Goal: Task Accomplishment & Management: Complete application form

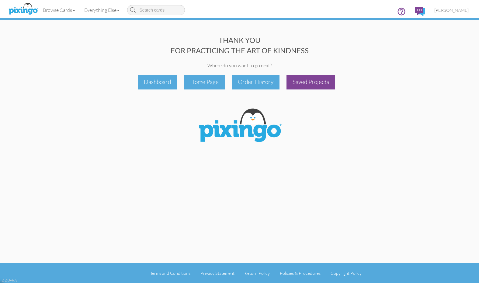
click at [313, 81] on div "Saved Projects" at bounding box center [310, 82] width 49 height 14
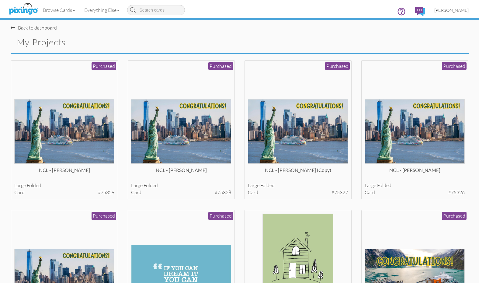
click at [458, 11] on span "[PERSON_NAME]" at bounding box center [451, 10] width 34 height 5
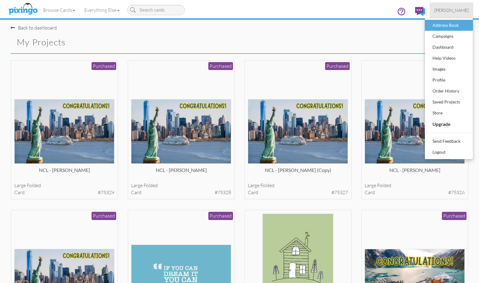
click at [452, 27] on div "Address Book" at bounding box center [449, 25] width 36 height 9
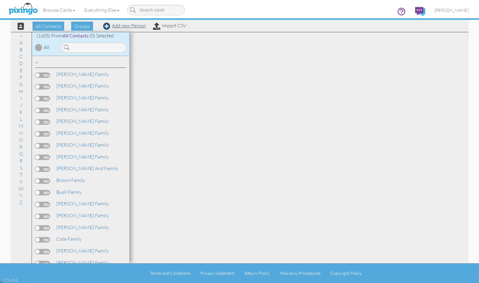
click at [127, 27] on link "Add new Person" at bounding box center [124, 26] width 43 height 6
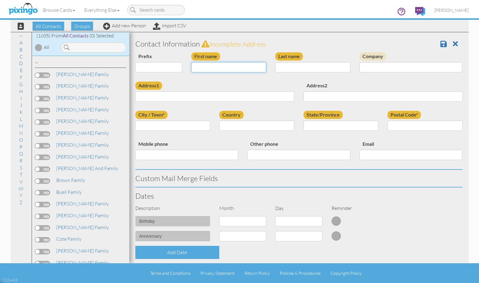
click at [216, 67] on input "First name" at bounding box center [228, 67] width 75 height 10
type input "AJ"
type input "Vigil"
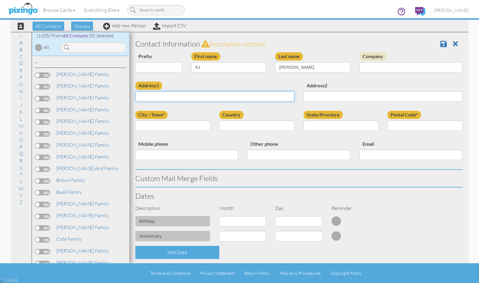
paste input "6165 W 8th Ave, Lakewood, CO 80214, US"
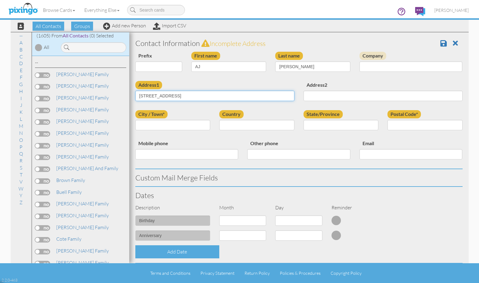
scroll to position [1, 0]
type input "6165 W 8th Ave, Lakewood, CO 80214, US"
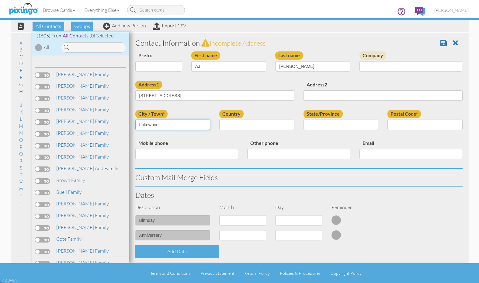
type input "Lakewood"
select select "object:16526"
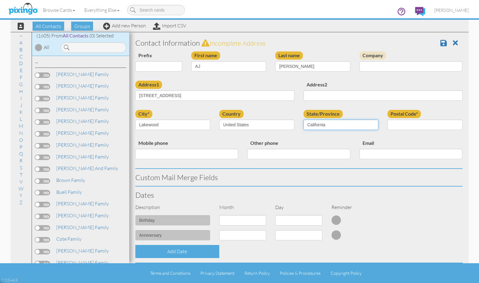
select select "object:16780"
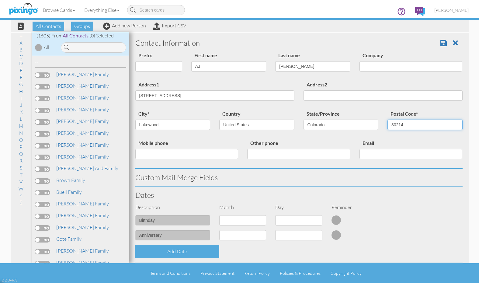
type input "80214"
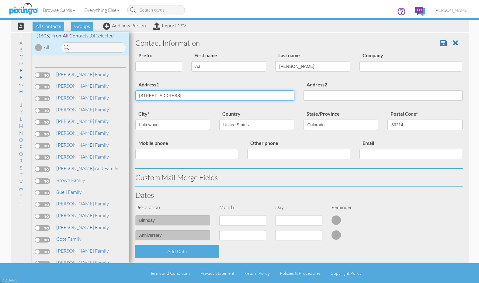
drag, startPoint x: 214, startPoint y: 94, endPoint x: 192, endPoint y: 94, distance: 22.2
click at [192, 94] on input "6165 W 8th Ave, Lakewood, CO 80214, US" at bounding box center [214, 95] width 159 height 10
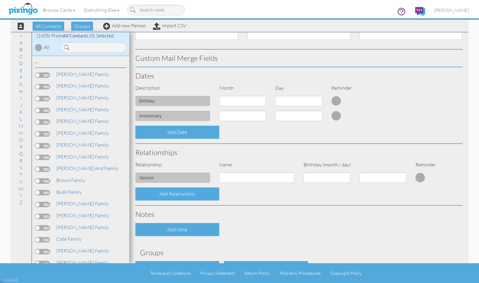
scroll to position [122, 0]
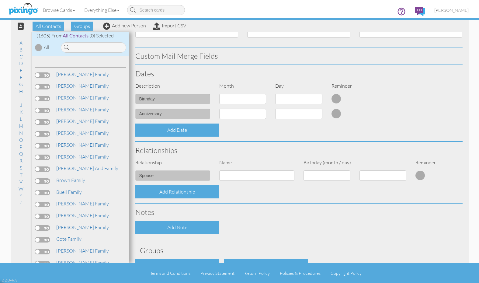
type input "6165 W 8th Ave"
select select "object:16514"
drag, startPoint x: 239, startPoint y: 99, endPoint x: 290, endPoint y: 98, distance: 50.8
click at [290, 98] on div "birthday 1 - Jan 2 - Feb 3 - Mar 4 - Apr 5 - May 6 - Jun 7 - Jul 8 - Aug 9 - Se…" at bounding box center [299, 101] width 336 height 15
select select "number:29"
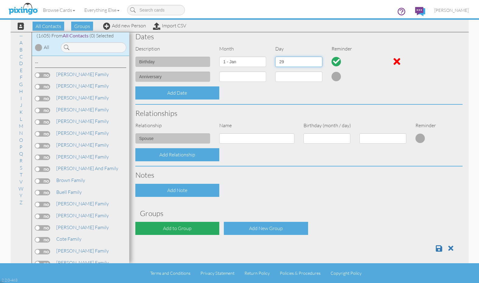
scroll to position [159, 0]
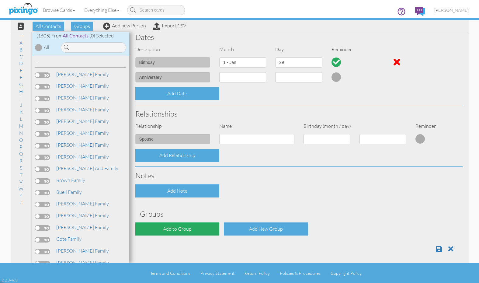
click at [178, 224] on div "Add to Group" at bounding box center [177, 228] width 84 height 13
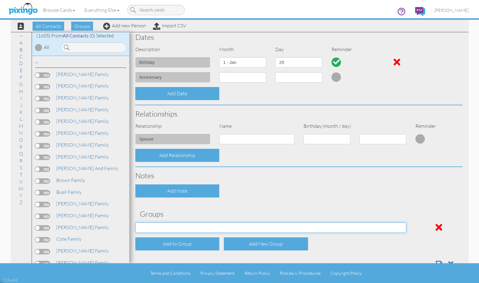
select select "object:16846"
click at [435, 258] on div at bounding box center [299, 261] width 336 height 12
click at [436, 260] on span at bounding box center [439, 263] width 6 height 7
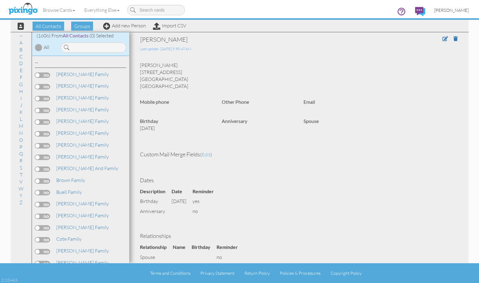
click at [457, 7] on link "[PERSON_NAME]" at bounding box center [451, 10] width 43 height 16
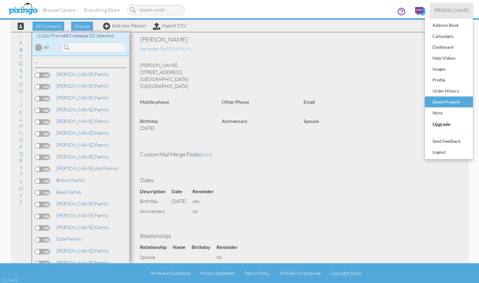
click at [445, 104] on div "Saved Projects" at bounding box center [449, 101] width 36 height 9
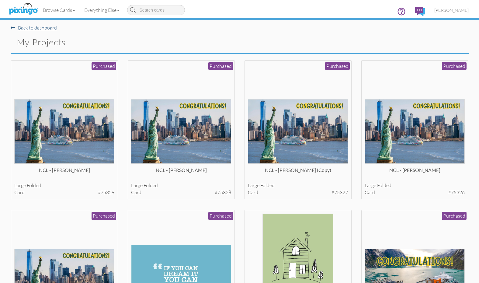
click at [44, 28] on link "Back to dashboard" at bounding box center [34, 28] width 46 height 6
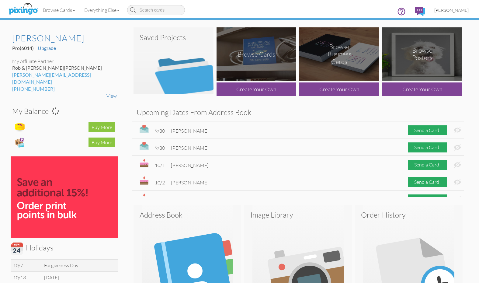
click at [462, 12] on span "[PERSON_NAME]" at bounding box center [451, 10] width 34 height 5
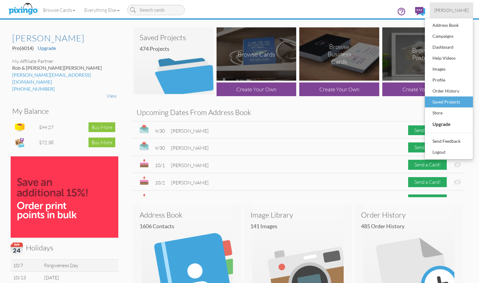
click at [452, 98] on div "Saved Projects" at bounding box center [449, 101] width 36 height 9
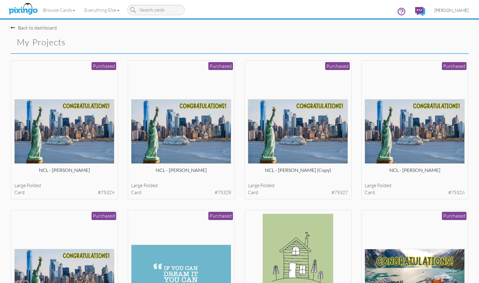
click at [461, 12] on span "[PERSON_NAME]" at bounding box center [451, 10] width 34 height 5
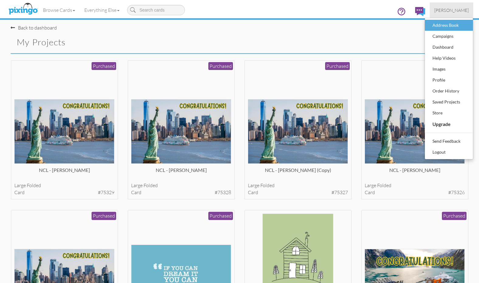
click at [455, 26] on div "Address Book" at bounding box center [449, 25] width 36 height 9
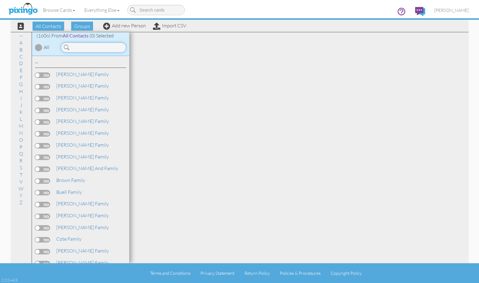
click at [93, 47] on input at bounding box center [93, 47] width 65 height 10
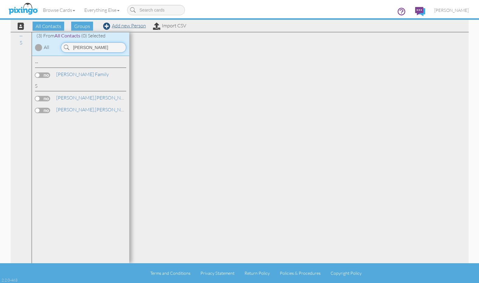
type input "Suber"
click at [118, 25] on link "Add new Person" at bounding box center [124, 26] width 43 height 6
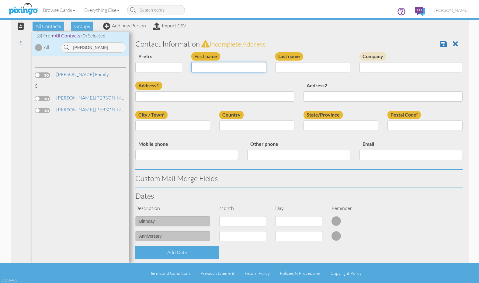
click at [211, 66] on input "First name" at bounding box center [228, 67] width 75 height 10
type input "[PERSON_NAME]"
type input "Subers"
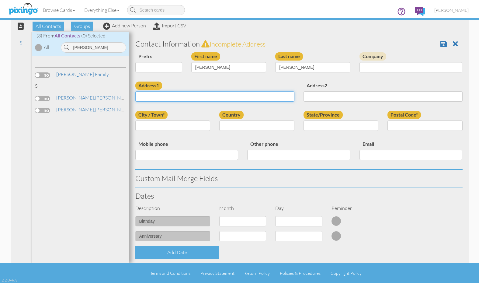
paste input "3394 Bermuda Rd, Palm Beach Gardens, FL 33410, US"
type input "3394 Bermuda Rd, Palm Beach Gardens, FL 33410, US"
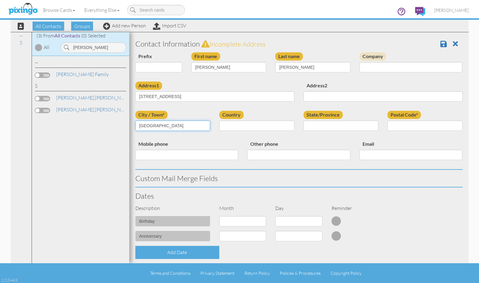
type input "Palm Beach Gardens"
select select "object:9663"
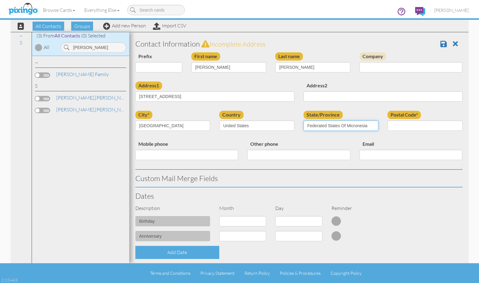
select select "object:9922"
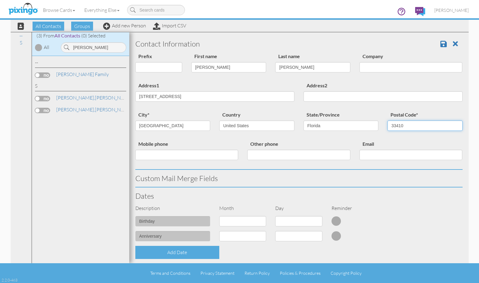
type input "33410"
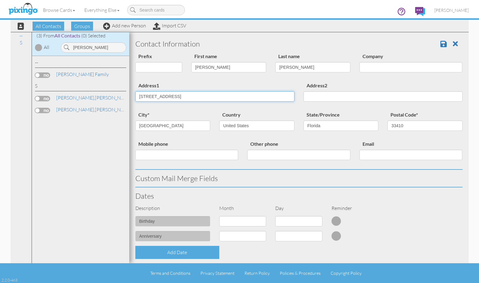
drag, startPoint x: 220, startPoint y: 95, endPoint x: 178, endPoint y: 95, distance: 41.4
click at [178, 95] on input "3394 Bermuda Rd, Palm Beach Gardens, FL 33410, US" at bounding box center [214, 96] width 159 height 10
type input "[STREET_ADDRESS]"
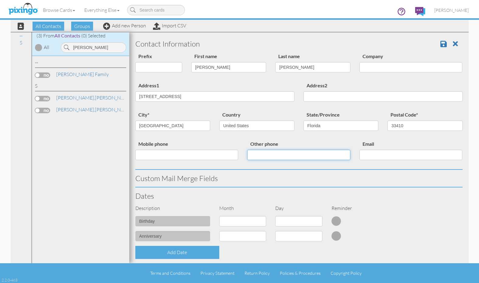
click at [273, 152] on input "Other phone" at bounding box center [298, 155] width 103 height 10
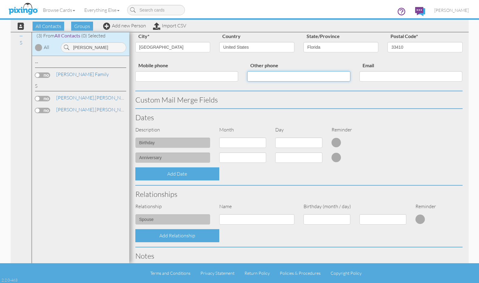
scroll to position [80, 0]
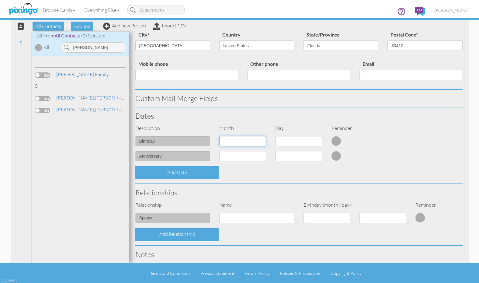
select select "object:9655"
select select "number:7"
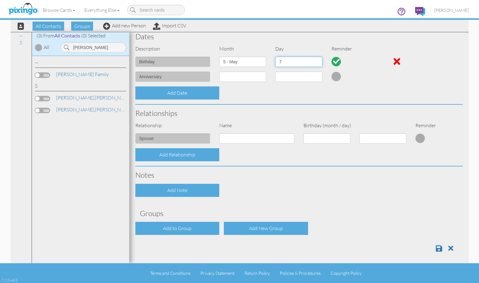
scroll to position [159, 0]
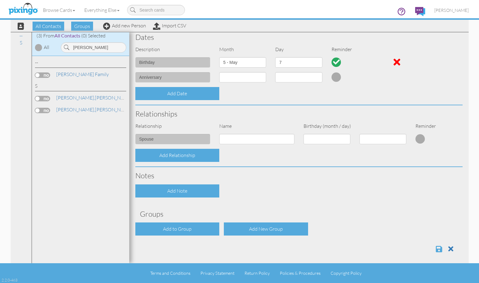
click at [439, 247] on span at bounding box center [439, 248] width 6 height 7
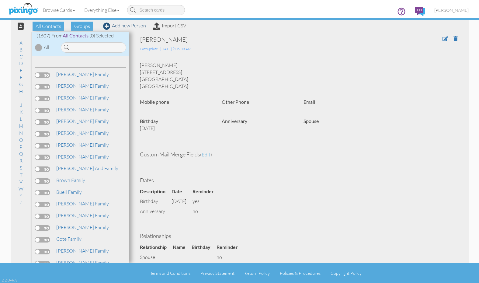
click at [130, 26] on link "Add new Person" at bounding box center [124, 26] width 43 height 6
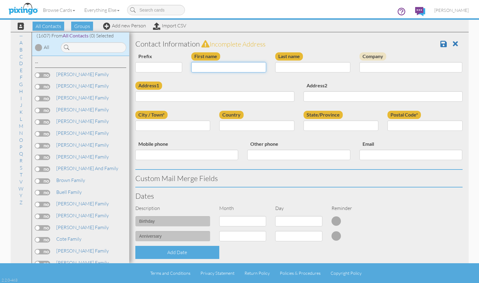
click at [198, 68] on input "First name" at bounding box center [228, 67] width 75 height 10
type input "David Subers and Denise Thomas"
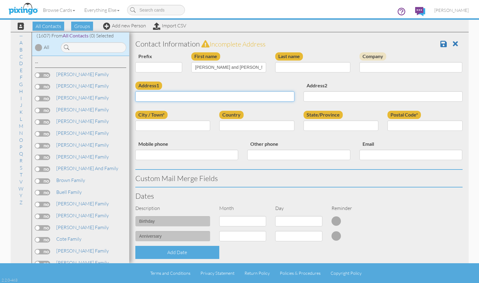
paste input "3394 Bermuda Rd, Palm Beach Gardens, FL 33410, US"
type input "3394 Bermuda Rd, Palm Beach Gardens, FL 33410, US"
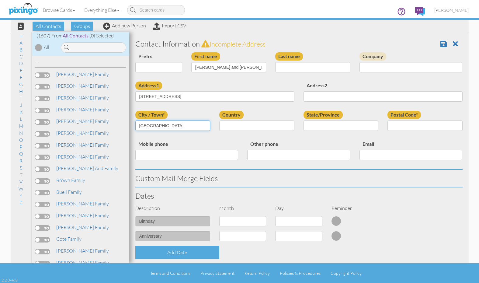
type input "Palm Beach Gardens"
select select "object:4914"
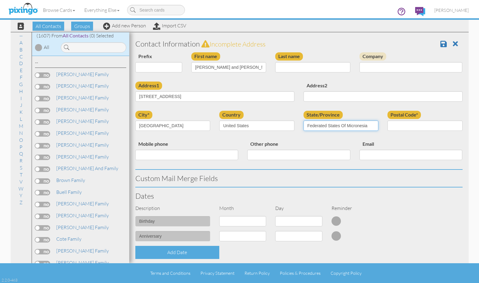
select select "object:5173"
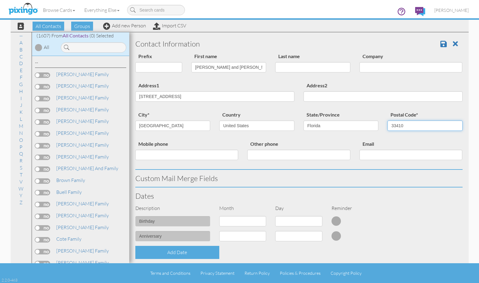
type input "33410"
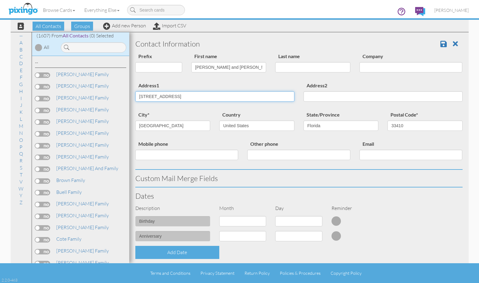
drag, startPoint x: 248, startPoint y: 95, endPoint x: 175, endPoint y: 96, distance: 73.9
click at [175, 96] on input "3394 Bermuda Rd, Palm Beach Gardens, FL 33410, US" at bounding box center [214, 96] width 159 height 10
type input "3394 Bermuda Rd"
click at [228, 86] on div "Address1 3394 Bermuda Rd" at bounding box center [215, 93] width 168 height 25
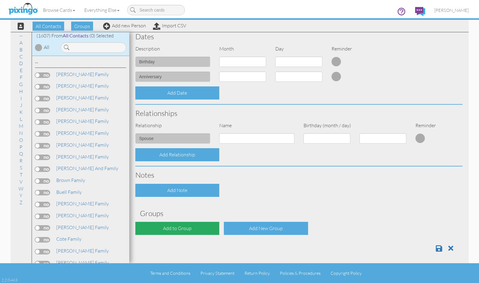
scroll to position [159, 0]
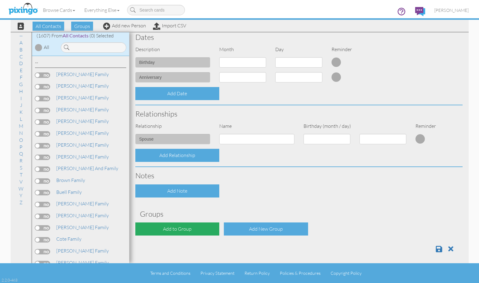
click at [183, 224] on div "Add to Group" at bounding box center [177, 228] width 84 height 13
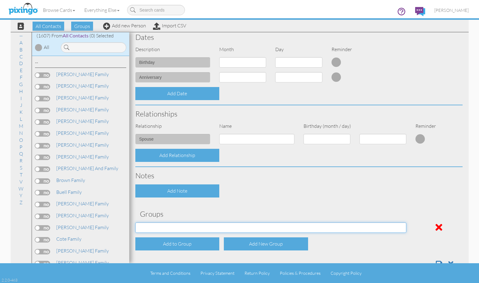
select select "object:5232"
click at [436, 260] on span at bounding box center [439, 263] width 6 height 7
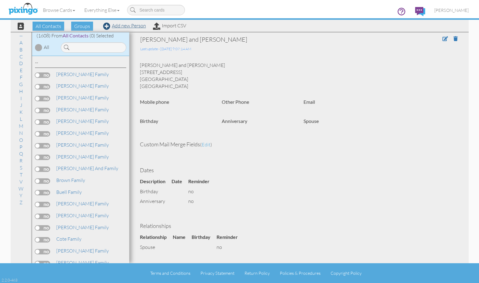
click at [122, 25] on link "Add new Person" at bounding box center [124, 26] width 43 height 6
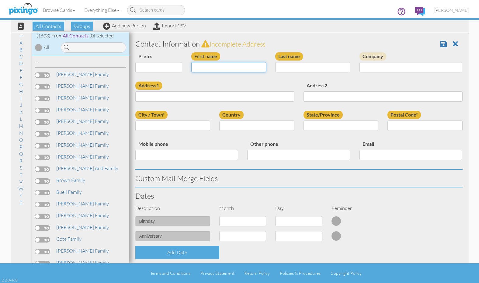
click at [200, 66] on input "First name" at bounding box center [228, 67] width 75 height 10
type input "[PERSON_NAME]"
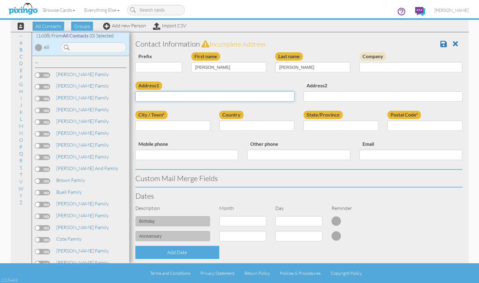
paste input "3394 Bermuda Rd, Palm Beach Gardens, FL 33410, US"
type input "3394 Bermuda Rd, Palm Beach Gardens, FL 33410, US"
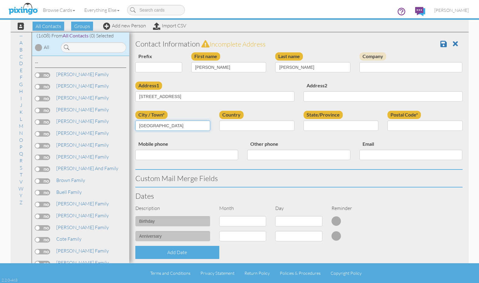
type input "Palm Beach Gardens"
select select "object:4916"
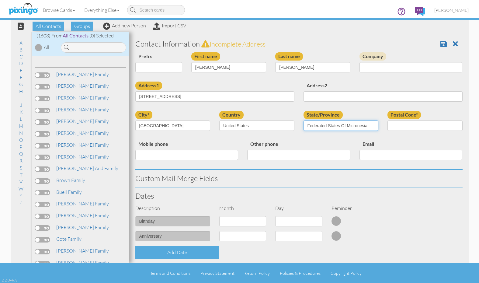
select select "object:5175"
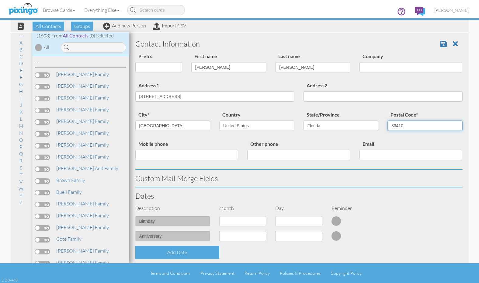
type input "33410"
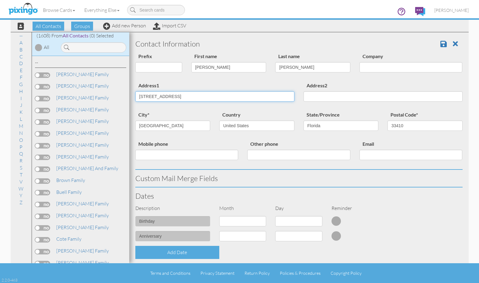
drag, startPoint x: 252, startPoint y: 97, endPoint x: 177, endPoint y: 97, distance: 75.1
click at [177, 97] on input "3394 Bermuda Rd, Palm Beach Gardens, FL 33410, US" at bounding box center [214, 96] width 159 height 10
type input "3394 Bermuda Rd"
click at [303, 86] on div "Address2" at bounding box center [383, 93] width 168 height 25
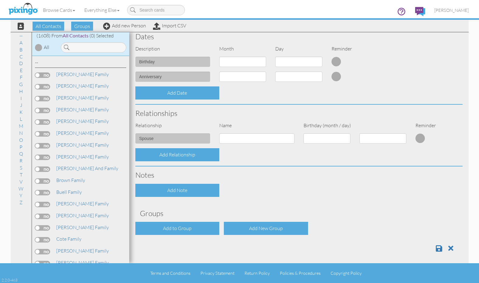
scroll to position [159, 0]
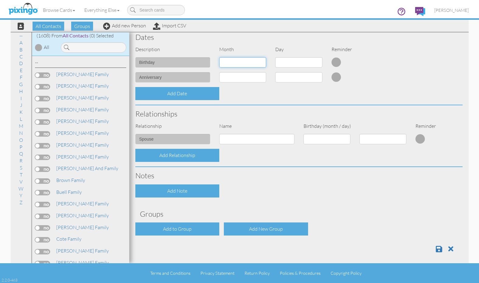
select select "object:4909"
select select "number:18"
click at [438, 248] on span at bounding box center [439, 248] width 6 height 7
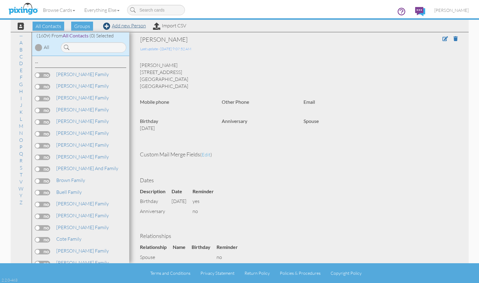
click at [126, 24] on link "Add new Person" at bounding box center [124, 26] width 43 height 6
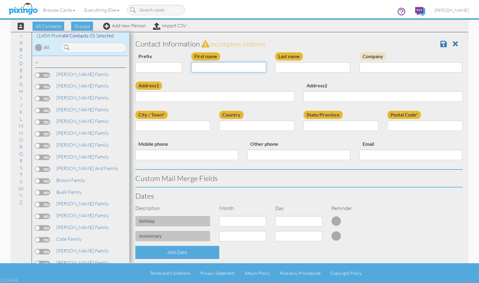
click at [207, 66] on input "First name" at bounding box center [228, 67] width 75 height 10
type input "[PERSON_NAME] and [PERSON_NAME]"
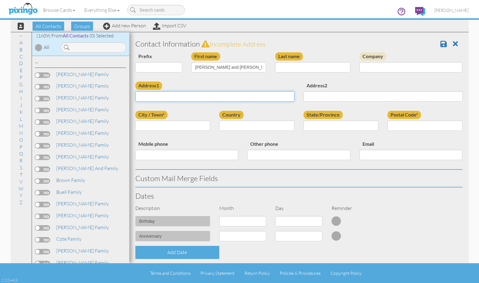
paste input "[EMAIL_ADDRESS][DOMAIN_NAME]"
type input "[EMAIL_ADDRESS][DOMAIN_NAME]"
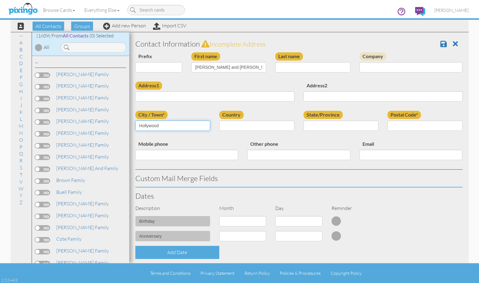
type input "Hollywood"
select select "object:4919"
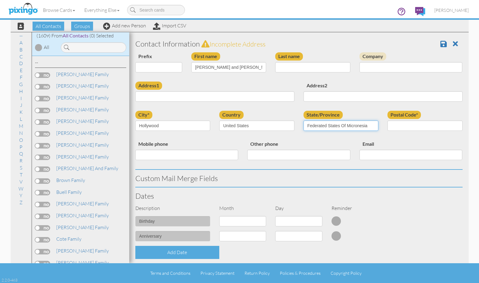
select select "object:5178"
type input "33024"
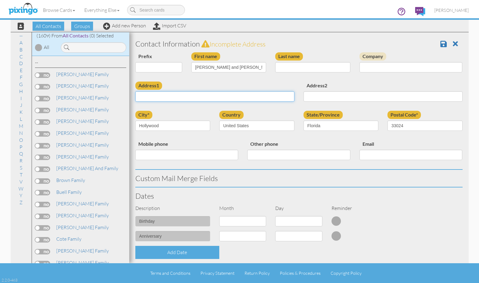
click at [171, 96] on input "Address1" at bounding box center [214, 96] width 159 height 10
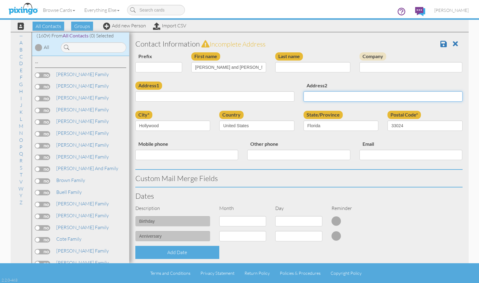
click at [326, 96] on input "Address2" at bounding box center [382, 96] width 159 height 10
type input "Apt 2"
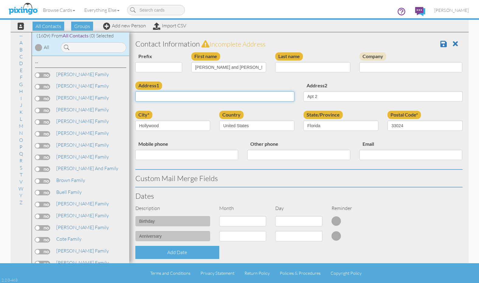
click at [174, 95] on input "Address1" at bounding box center [214, 96] width 159 height 10
paste input "[STREET_ADDRESS][PERSON_NAME]"
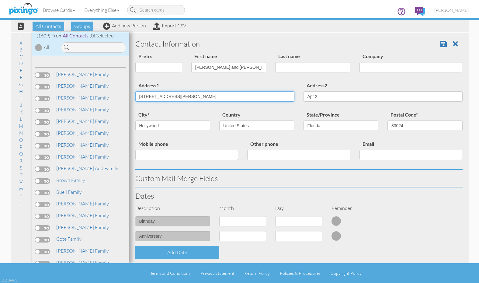
click at [174, 96] on input "[STREET_ADDRESS][PERSON_NAME]" at bounding box center [214, 96] width 159 height 10
type input "[STREET_ADDRESS][PERSON_NAME]"
click at [274, 85] on div "Address1 [STREET_ADDRESS][PERSON_NAME]" at bounding box center [215, 93] width 168 height 25
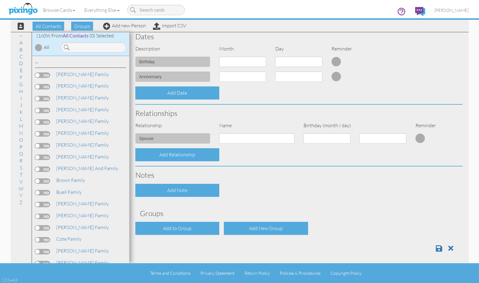
scroll to position [159, 0]
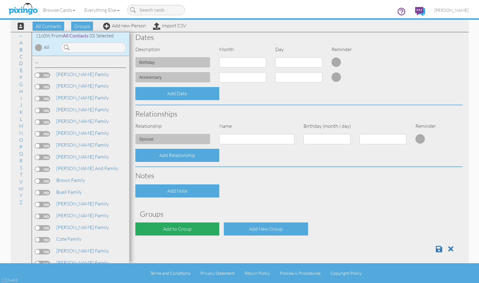
click at [182, 224] on div "Add to Group" at bounding box center [177, 228] width 84 height 13
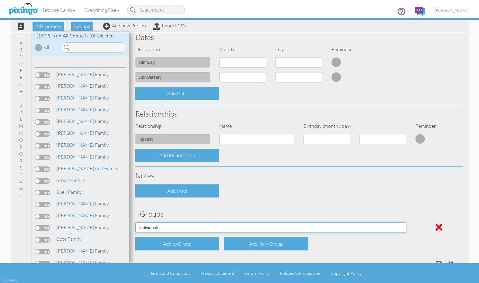
select select "object:5237"
click at [389, 248] on div "Contact Information Prefix Dr. Mr. Mrs. First name [PERSON_NAME] and [PERSON_NA…" at bounding box center [298, 75] width 327 height 396
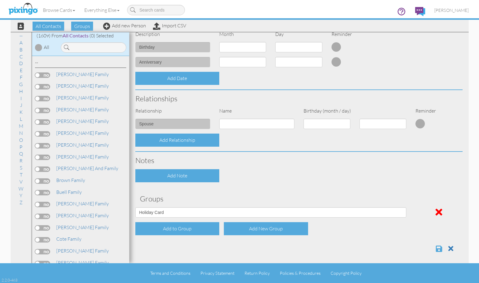
scroll to position [174, 0]
click at [437, 247] on span at bounding box center [439, 248] width 6 height 7
